Goal: Task Accomplishment & Management: Use online tool/utility

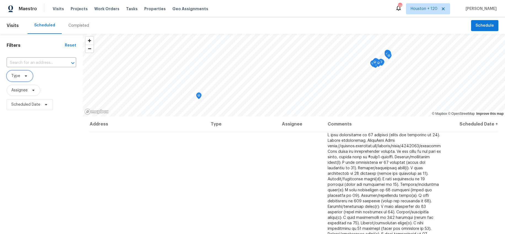
click at [27, 76] on icon at bounding box center [26, 76] width 4 height 4
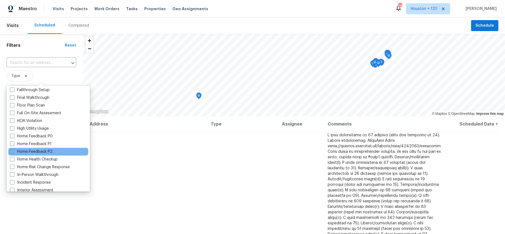
scroll to position [133, 0]
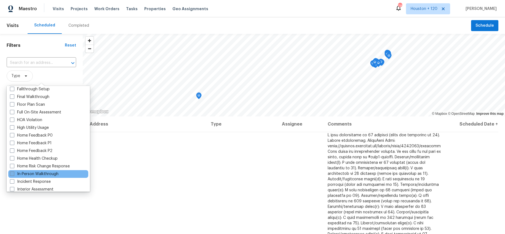
click at [40, 174] on label "In-Person Walkthrough" at bounding box center [34, 174] width 49 height 6
click at [14, 174] on input "In-Person Walkthrough" at bounding box center [12, 173] width 4 height 4
checkbox input "true"
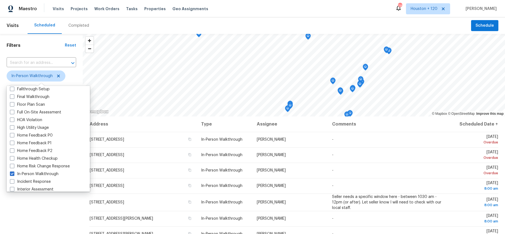
click at [71, 79] on span "In-Person Walkthrough" at bounding box center [41, 76] width 69 height 11
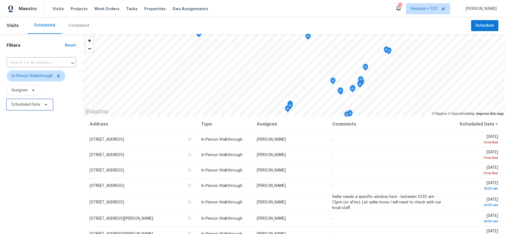
click at [47, 104] on icon at bounding box center [46, 105] width 4 height 4
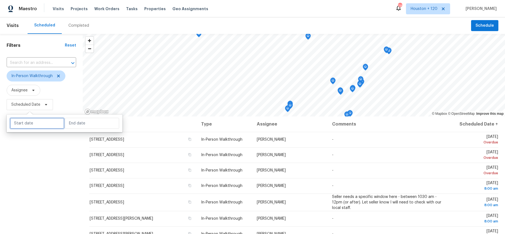
select select "9"
select select "2025"
select select "10"
select select "2025"
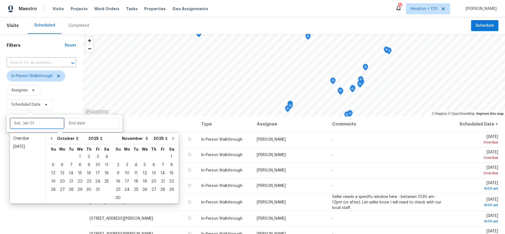
click at [41, 126] on input "text" at bounding box center [37, 123] width 54 height 11
type input "[DATE]"
click at [95, 157] on div "3" at bounding box center [97, 157] width 9 height 8
type input "[DATE]"
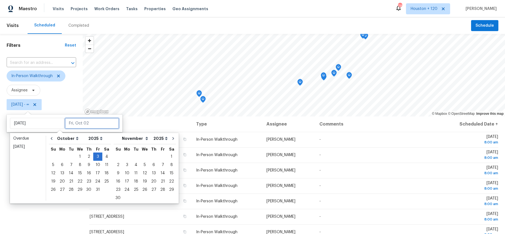
type input "[DATE]"
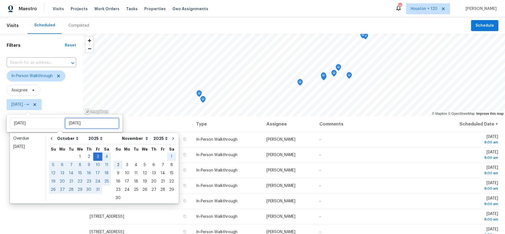
type input "[DATE]"
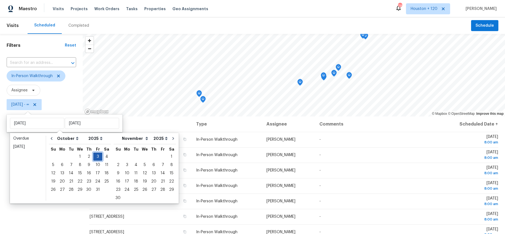
click at [97, 158] on div "3" at bounding box center [97, 157] width 9 height 8
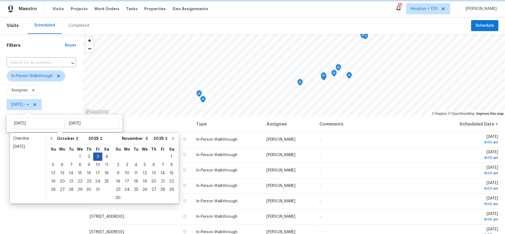
type input "[DATE]"
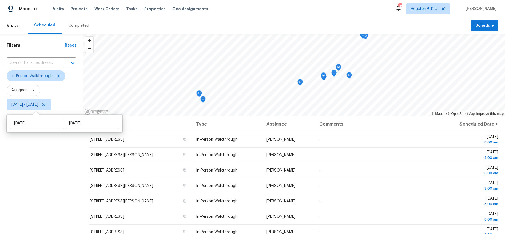
click at [49, 168] on div "Filters Reset ​ In-Person Walkthrough Assignee [DATE] - [DATE]" at bounding box center [41, 169] width 83 height 270
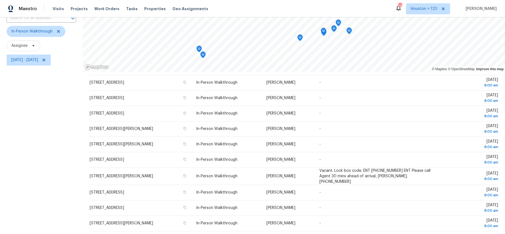
scroll to position [70, 0]
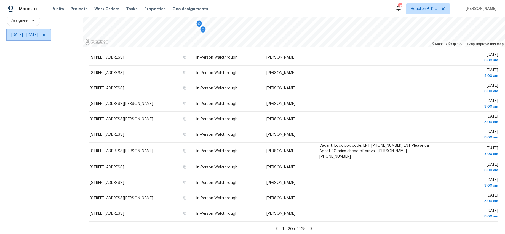
click at [38, 37] on span "[DATE] - [DATE]" at bounding box center [24, 35] width 27 height 6
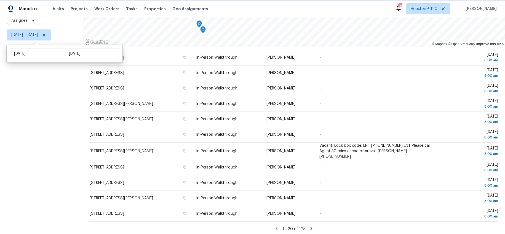
click at [46, 36] on icon at bounding box center [44, 35] width 4 height 4
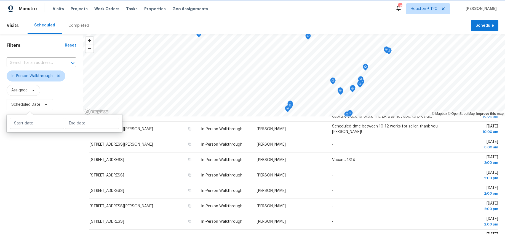
click at [36, 105] on span "Scheduled Date" at bounding box center [25, 105] width 29 height 6
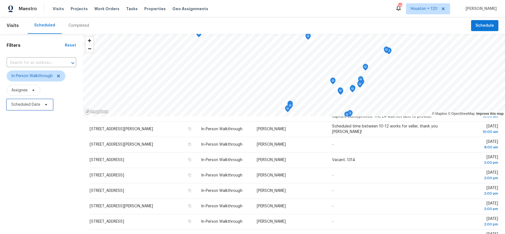
click at [31, 106] on span "Scheduled Date" at bounding box center [25, 105] width 29 height 6
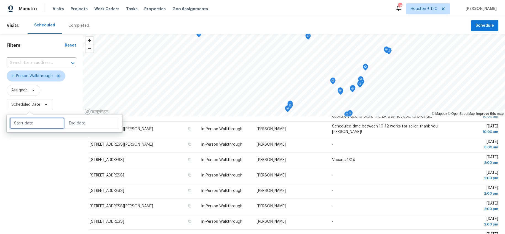
select select "9"
select select "2025"
select select "10"
select select "2025"
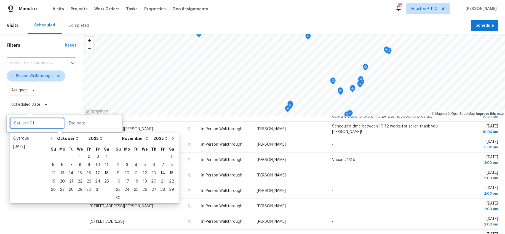
click at [33, 122] on input "text" at bounding box center [37, 123] width 54 height 11
click at [102, 158] on div "4" at bounding box center [106, 157] width 9 height 8
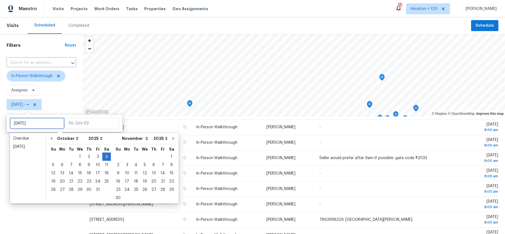
type input "[DATE]"
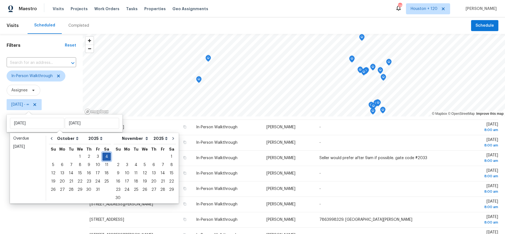
click at [104, 156] on div "4" at bounding box center [106, 157] width 9 height 8
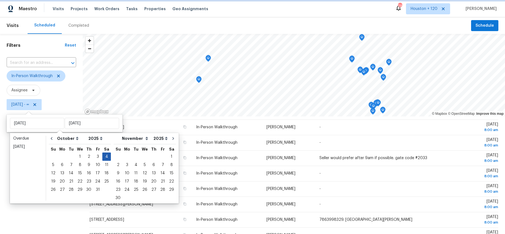
type input "[DATE]"
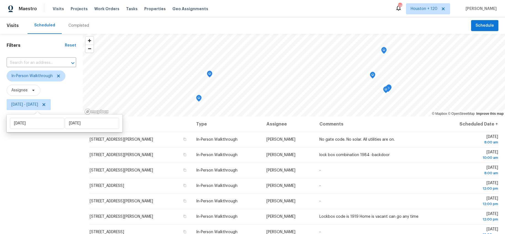
click at [52, 162] on div "Filters Reset ​ In-Person Walkthrough Assignee [DATE] - [DATE]" at bounding box center [41, 169] width 83 height 270
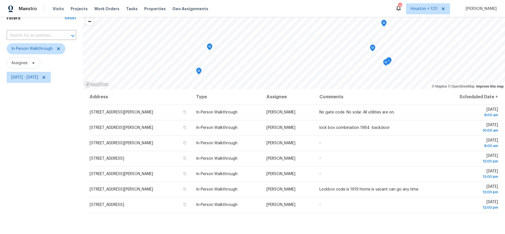
scroll to position [70, 0]
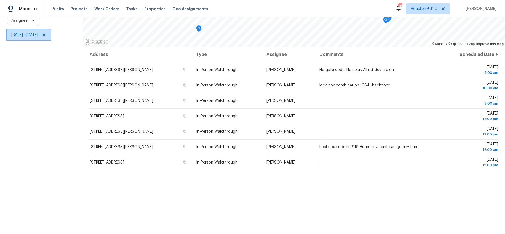
click at [45, 35] on icon at bounding box center [43, 35] width 3 height 3
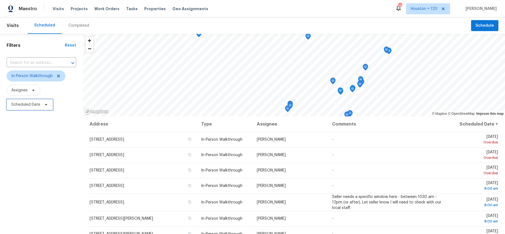
click at [35, 105] on span "Scheduled Date" at bounding box center [25, 105] width 29 height 6
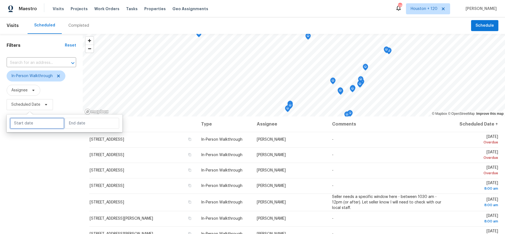
click at [39, 122] on input "text" at bounding box center [37, 123] width 54 height 11
select select "9"
select select "2025"
select select "10"
select select "2025"
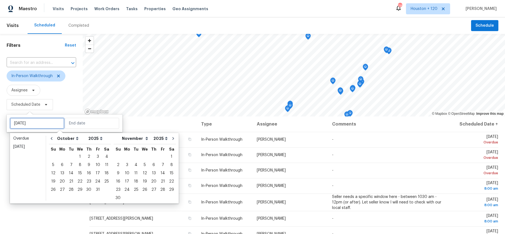
type input "[DATE]"
click at [60, 166] on div "6" at bounding box center [62, 165] width 9 height 8
type input "[DATE]"
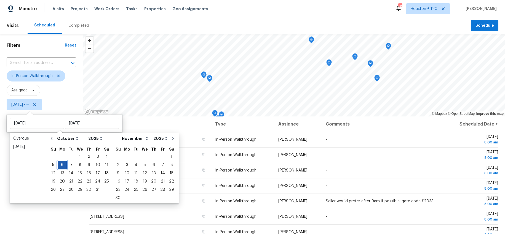
click at [62, 164] on div "6" at bounding box center [62, 165] width 9 height 8
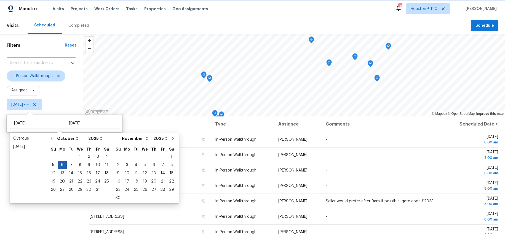
type input "[DATE]"
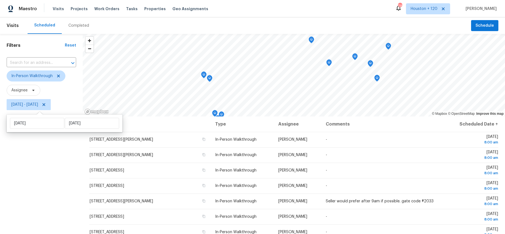
click at [48, 159] on div "Filters Reset ​ In-Person Walkthrough Assignee [DATE] - [DATE]" at bounding box center [41, 169] width 83 height 270
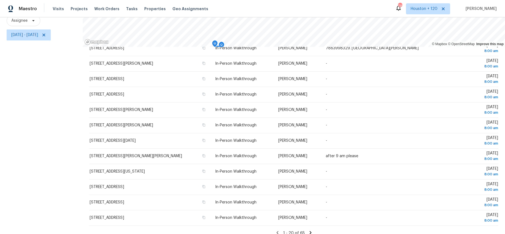
scroll to position [151, 0]
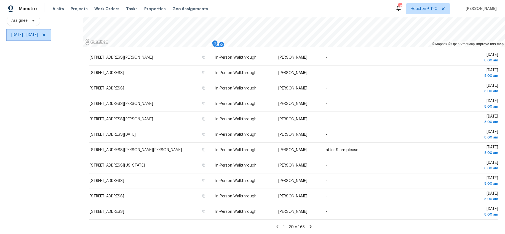
click at [45, 36] on icon at bounding box center [43, 35] width 3 height 3
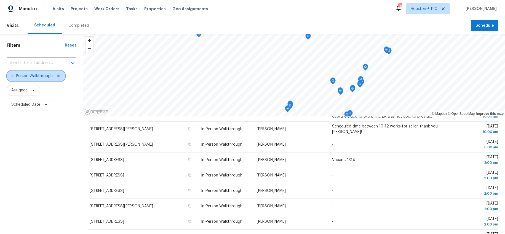
click at [57, 77] on icon at bounding box center [58, 76] width 3 height 3
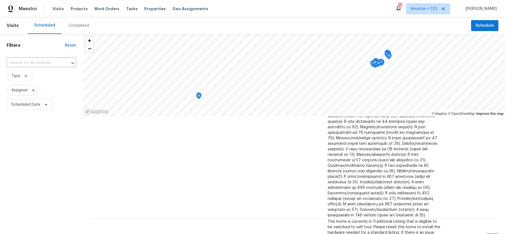
click at [35, 143] on div "Filters Reset ​ Type Assignee Scheduled Date" at bounding box center [41, 169] width 83 height 270
